Goal: Information Seeking & Learning: Learn about a topic

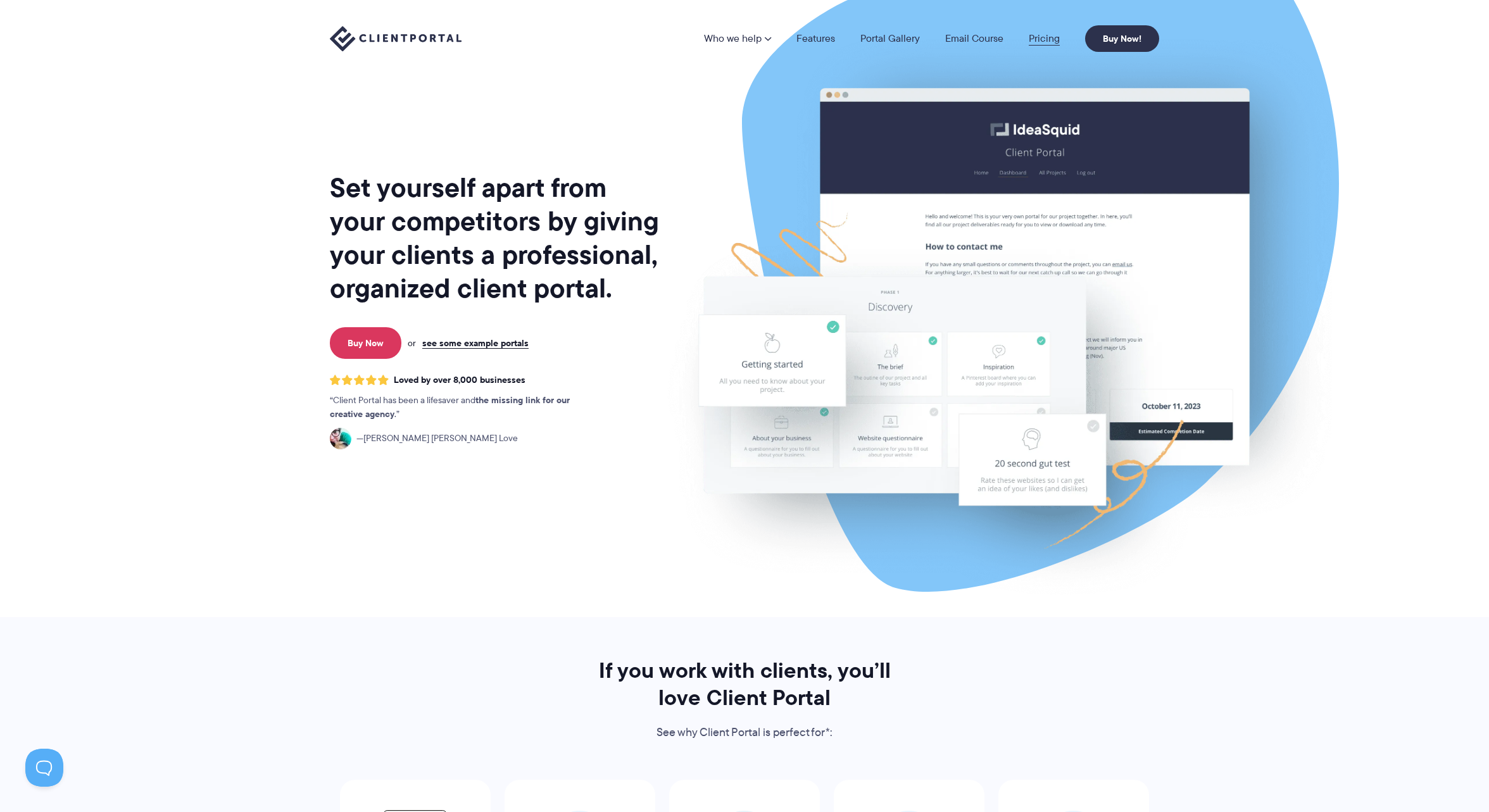
click at [1043, 34] on link "Pricing" at bounding box center [1044, 38] width 31 height 10
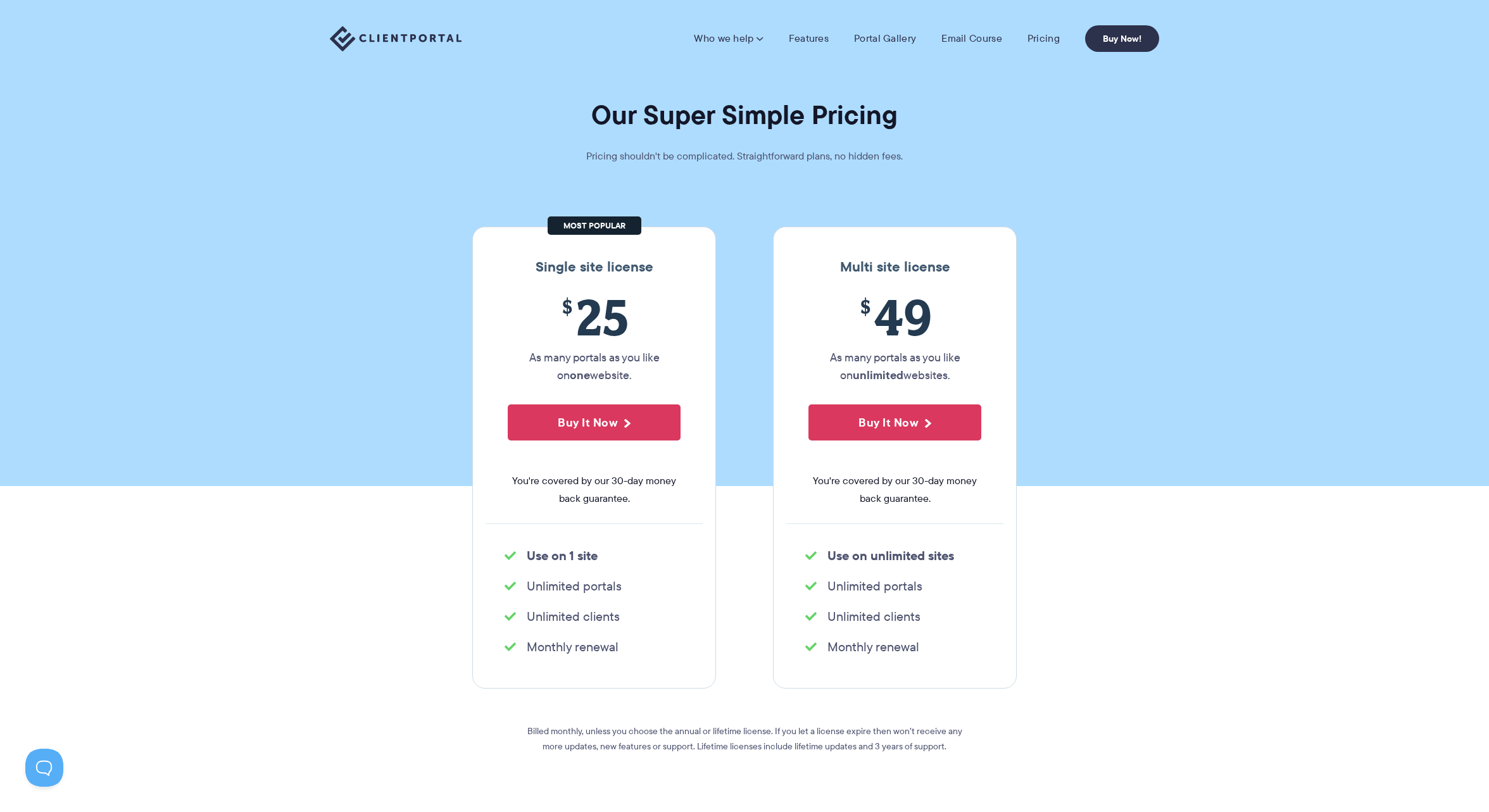
click at [392, 62] on div "Who we help Who we help View pricing Agencies See how Client Portal can help gi…" at bounding box center [744, 38] width 1489 height 78
click at [392, 30] on img at bounding box center [396, 38] width 132 height 26
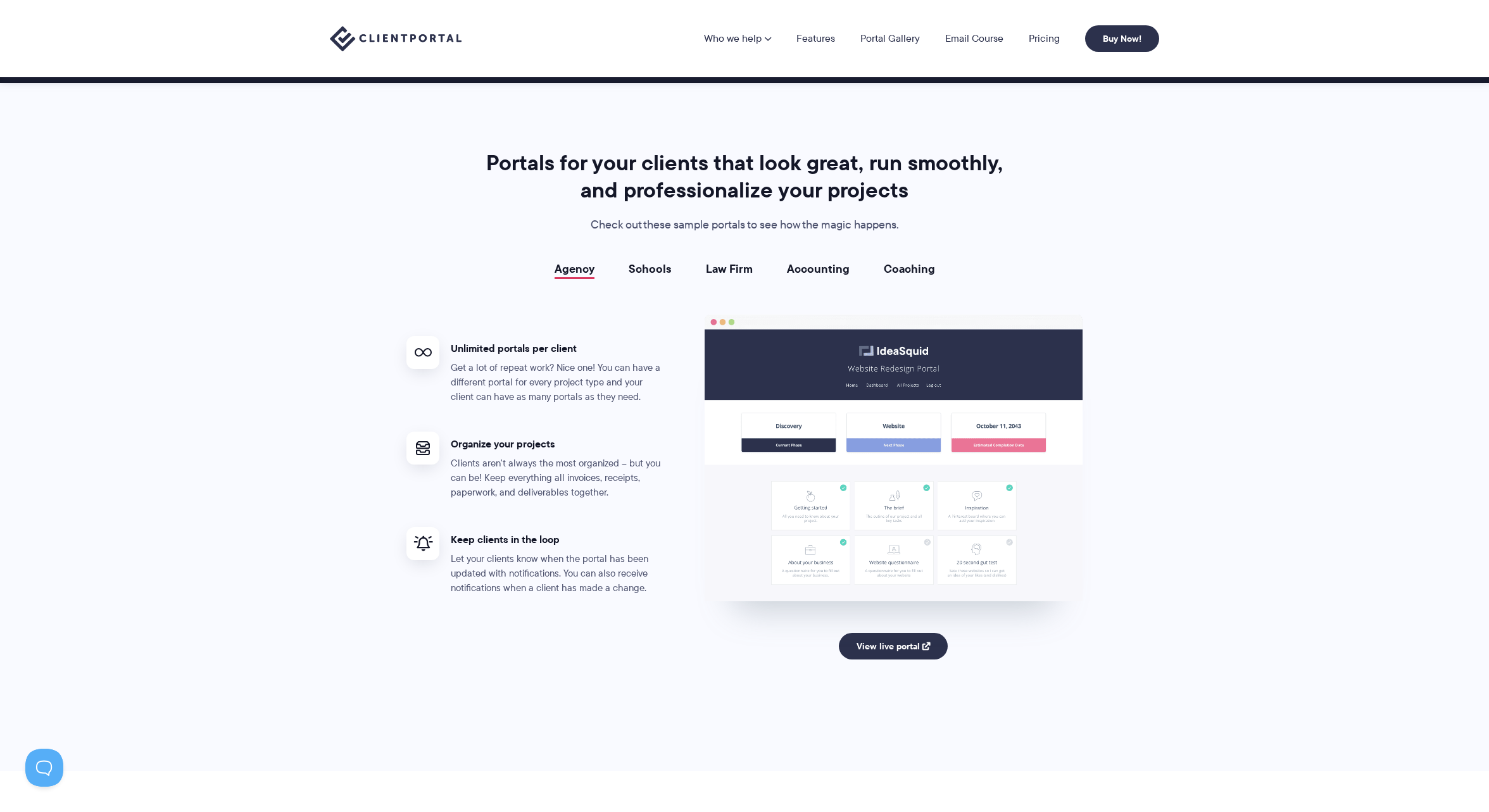
scroll to position [2138, 0]
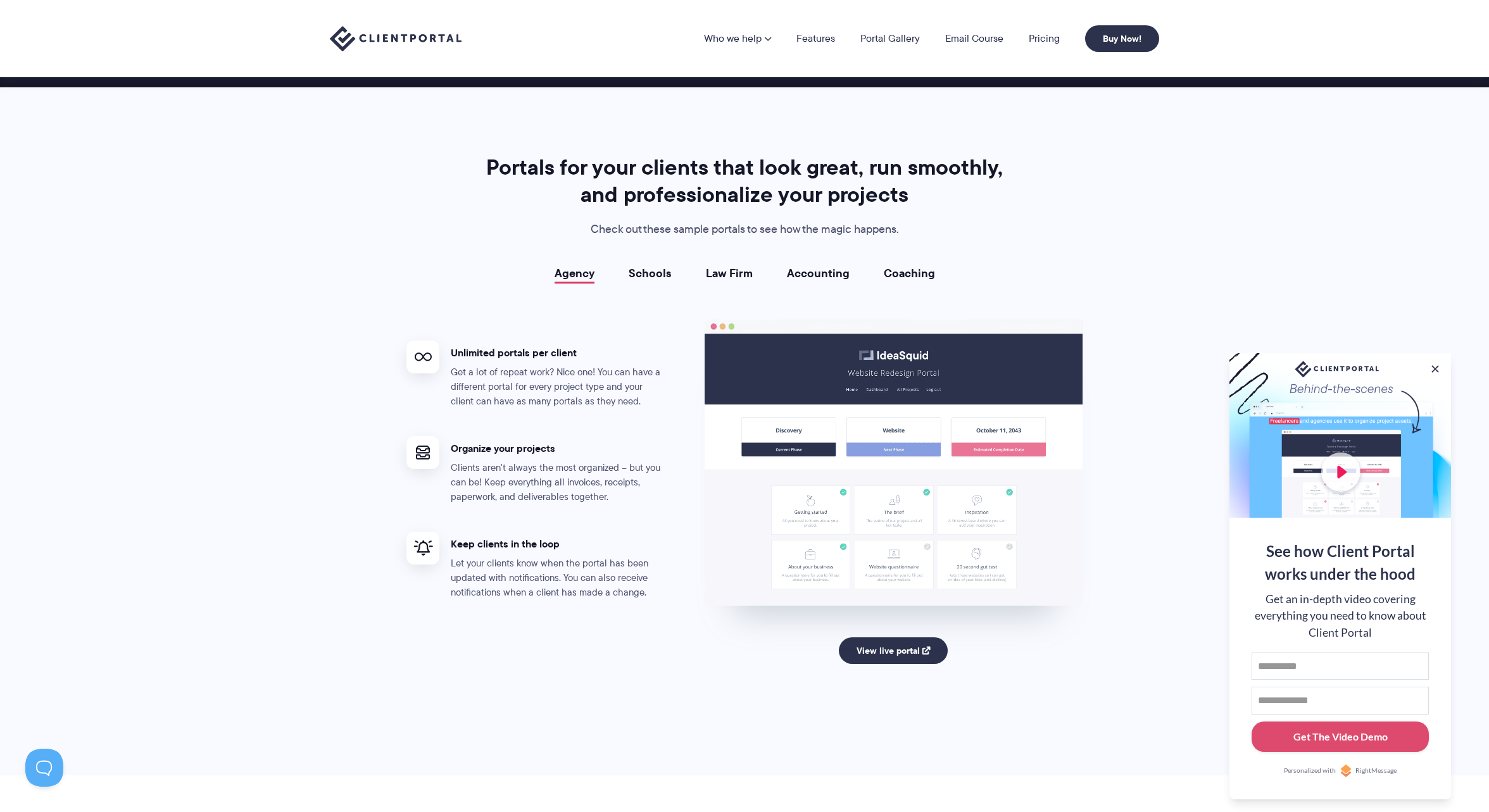
click at [299, 281] on section "Portals for your clients that look great, run smoothly, and professionalize you…" at bounding box center [744, 432] width 1489 height 688
